Goal: Information Seeking & Learning: Learn about a topic

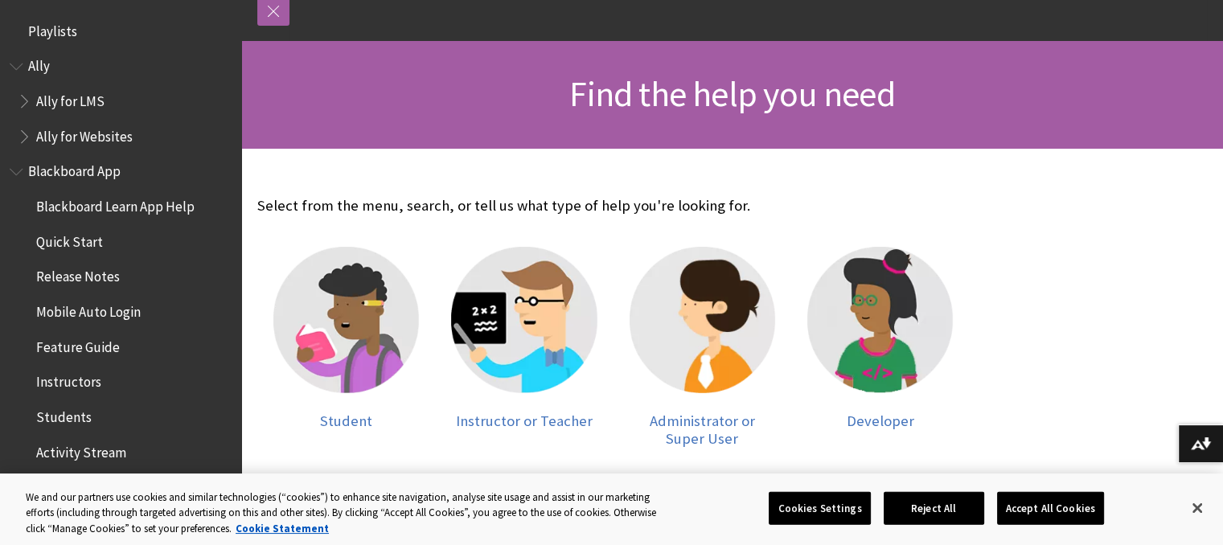
scroll to position [295, 0]
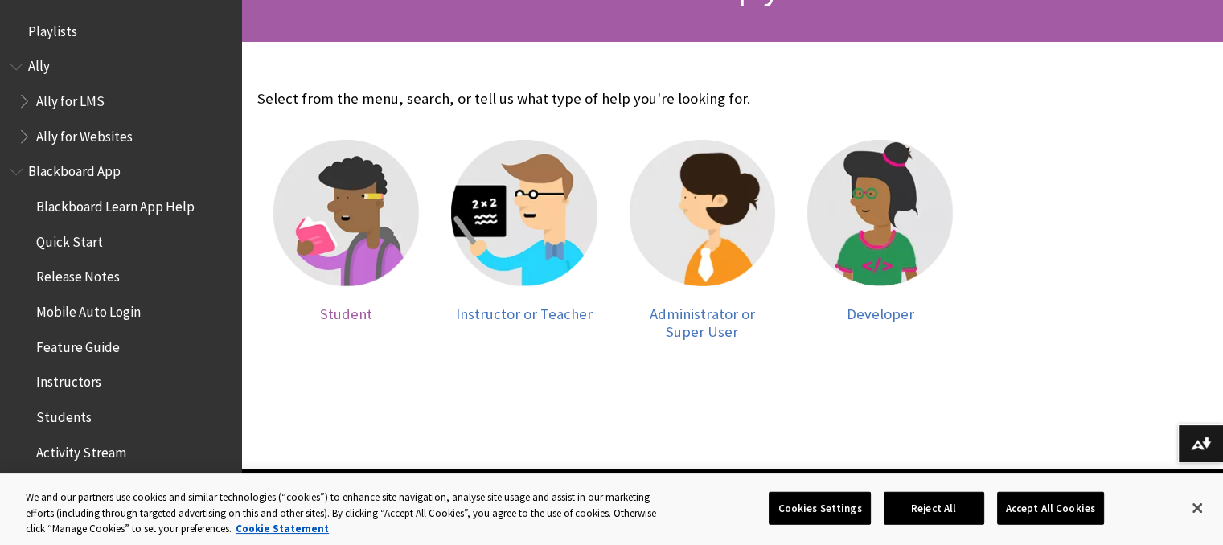
click at [361, 249] on img at bounding box center [346, 213] width 146 height 146
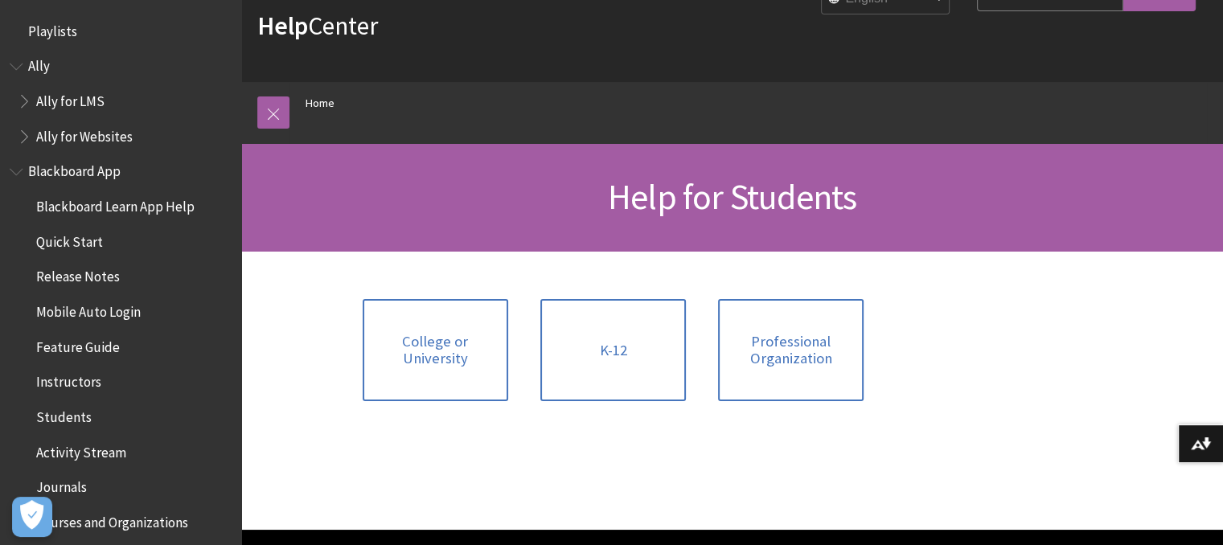
scroll to position [88, 0]
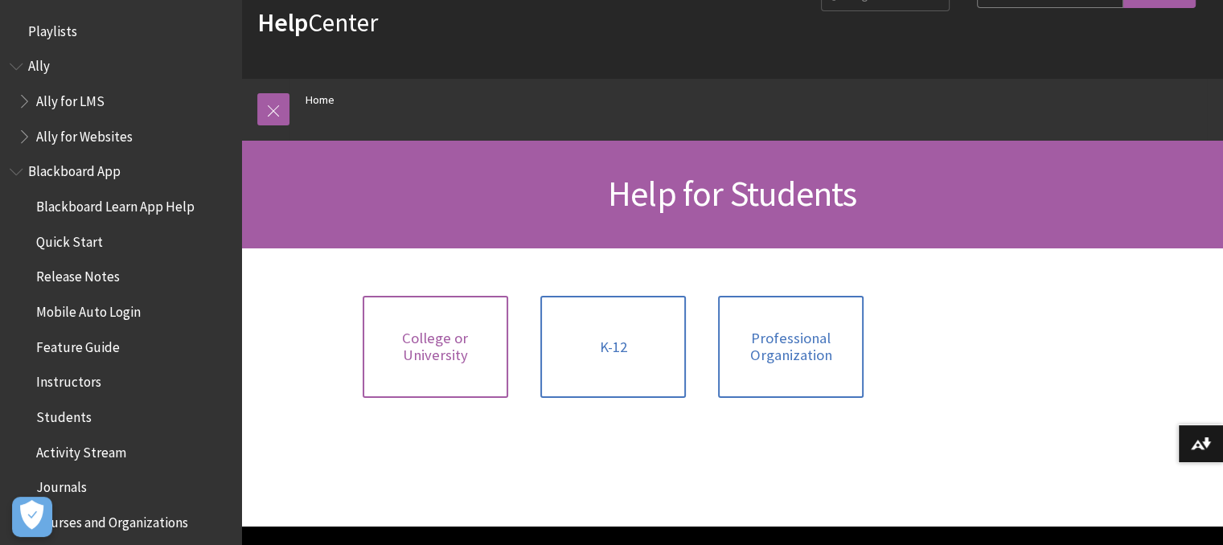
click at [469, 348] on span "College or University" at bounding box center [435, 347] width 126 height 35
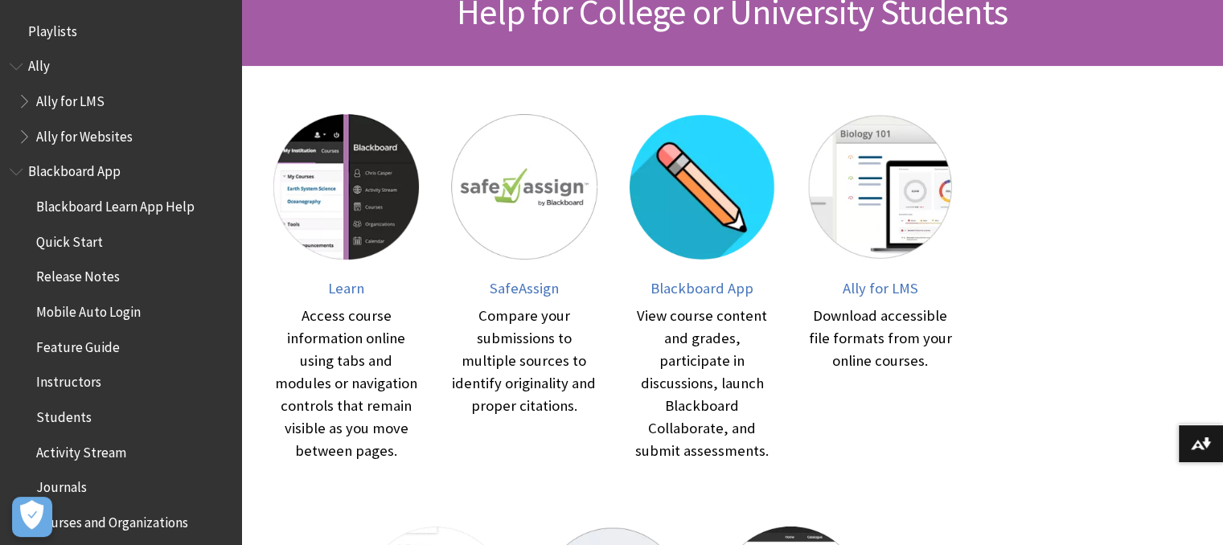
scroll to position [290, 0]
